Goal: Transaction & Acquisition: Purchase product/service

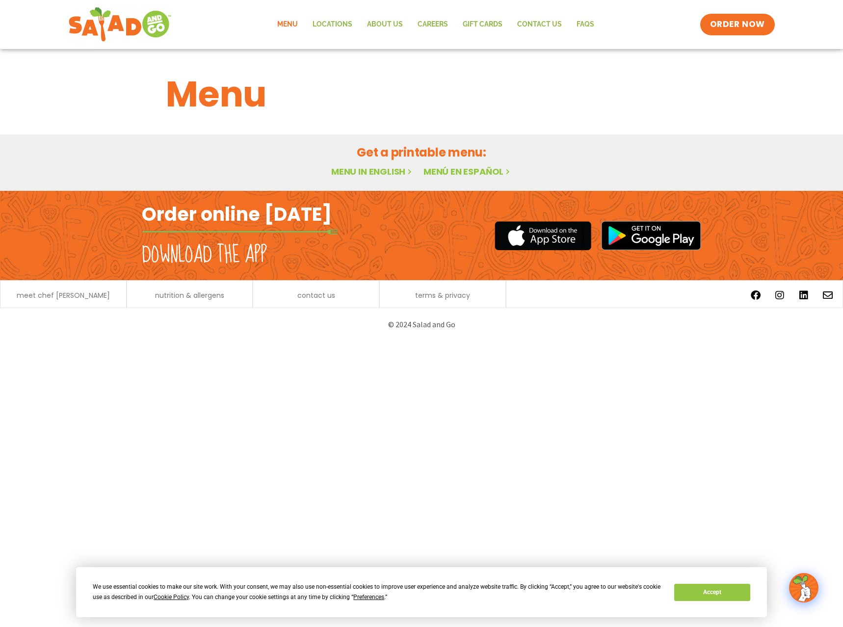
click at [368, 174] on link "Menu in English" at bounding box center [372, 171] width 82 height 12
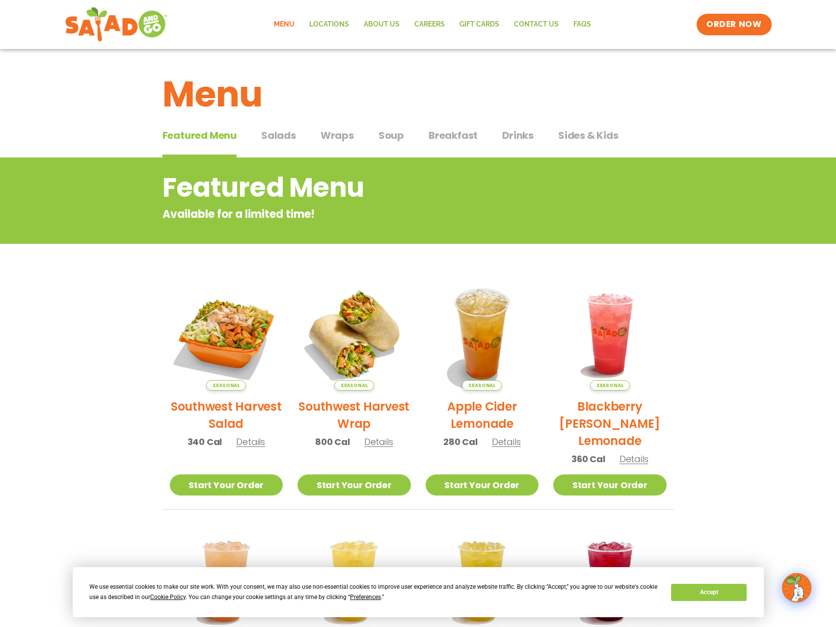
click at [428, 139] on span "Breakfast" at bounding box center [452, 135] width 49 height 15
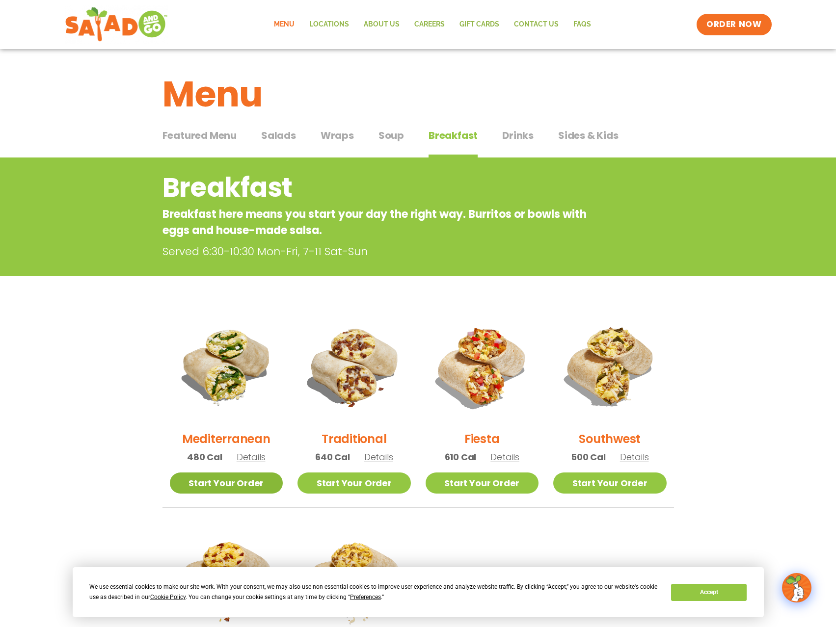
click at [233, 487] on link "Start Your Order" at bounding box center [226, 482] width 113 height 21
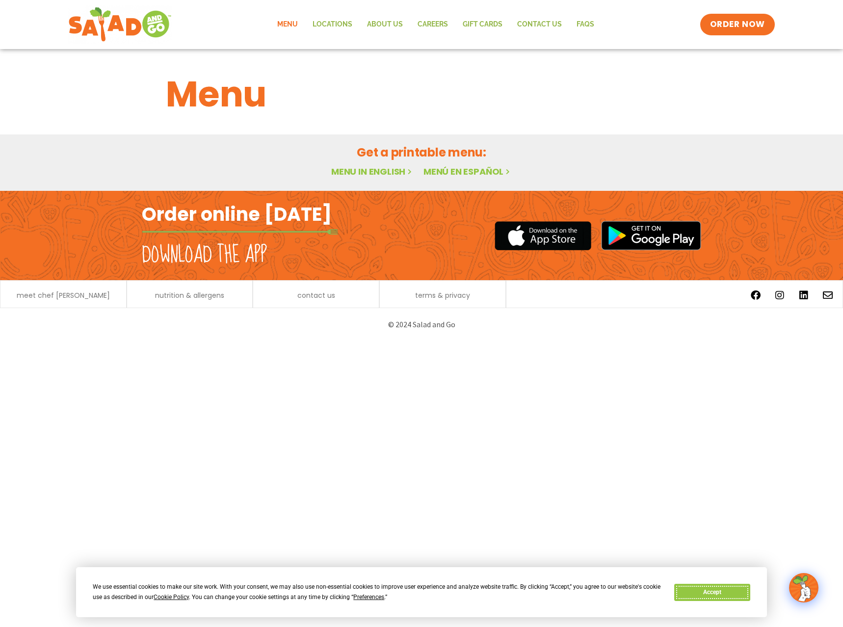
click at [709, 594] on button "Accept" at bounding box center [712, 592] width 76 height 17
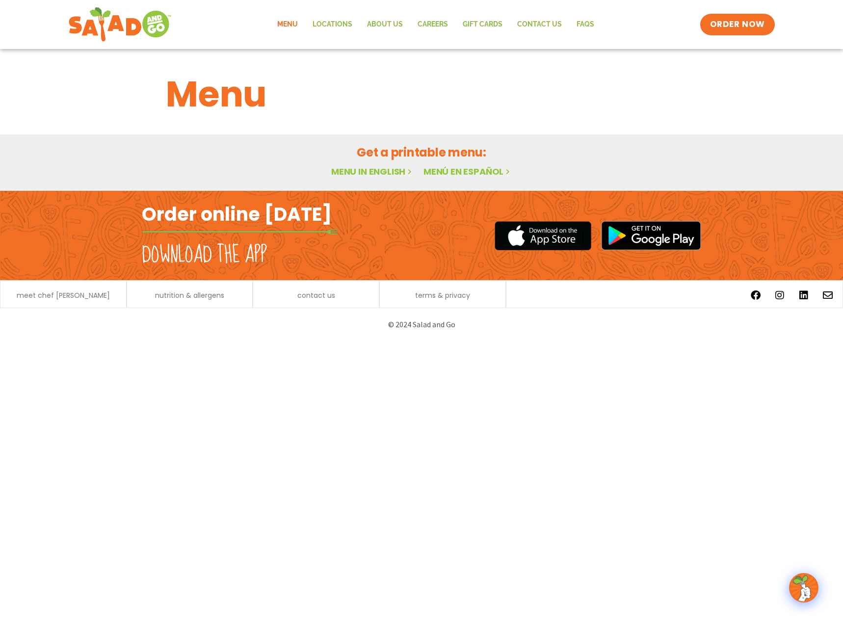
click at [182, 223] on h2 "Order online [DATE]" at bounding box center [237, 214] width 190 height 24
click at [256, 206] on h2 "Order online [DATE]" at bounding box center [237, 214] width 190 height 24
click at [358, 171] on link "Menu in English" at bounding box center [372, 171] width 82 height 12
click at [234, 218] on h2 "Order online [DATE]" at bounding box center [237, 214] width 190 height 24
click at [198, 255] on h2 "Download the app" at bounding box center [204, 254] width 125 height 27
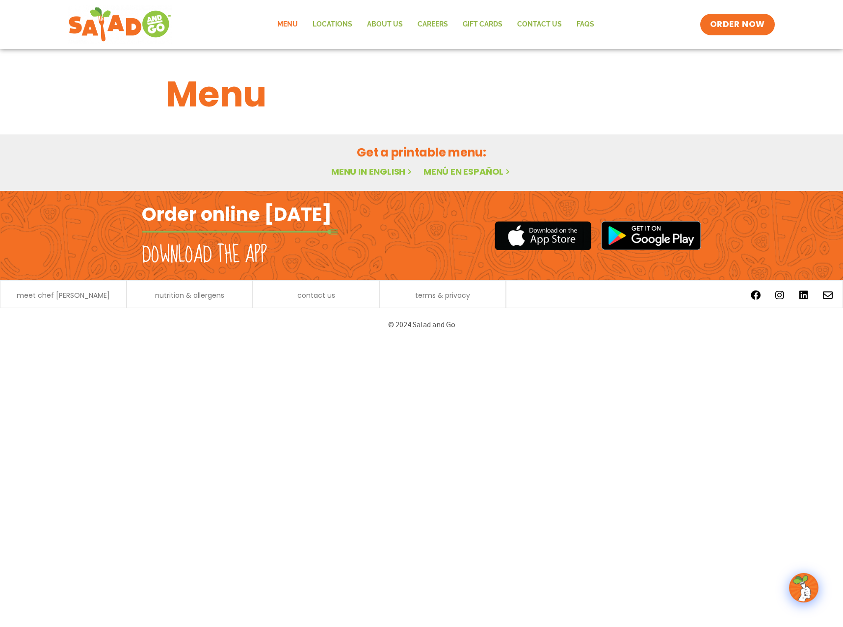
click at [280, 21] on link "Menu" at bounding box center [287, 24] width 35 height 23
click at [371, 172] on link "Menu in English" at bounding box center [372, 171] width 82 height 12
